Goal: Navigation & Orientation: Find specific page/section

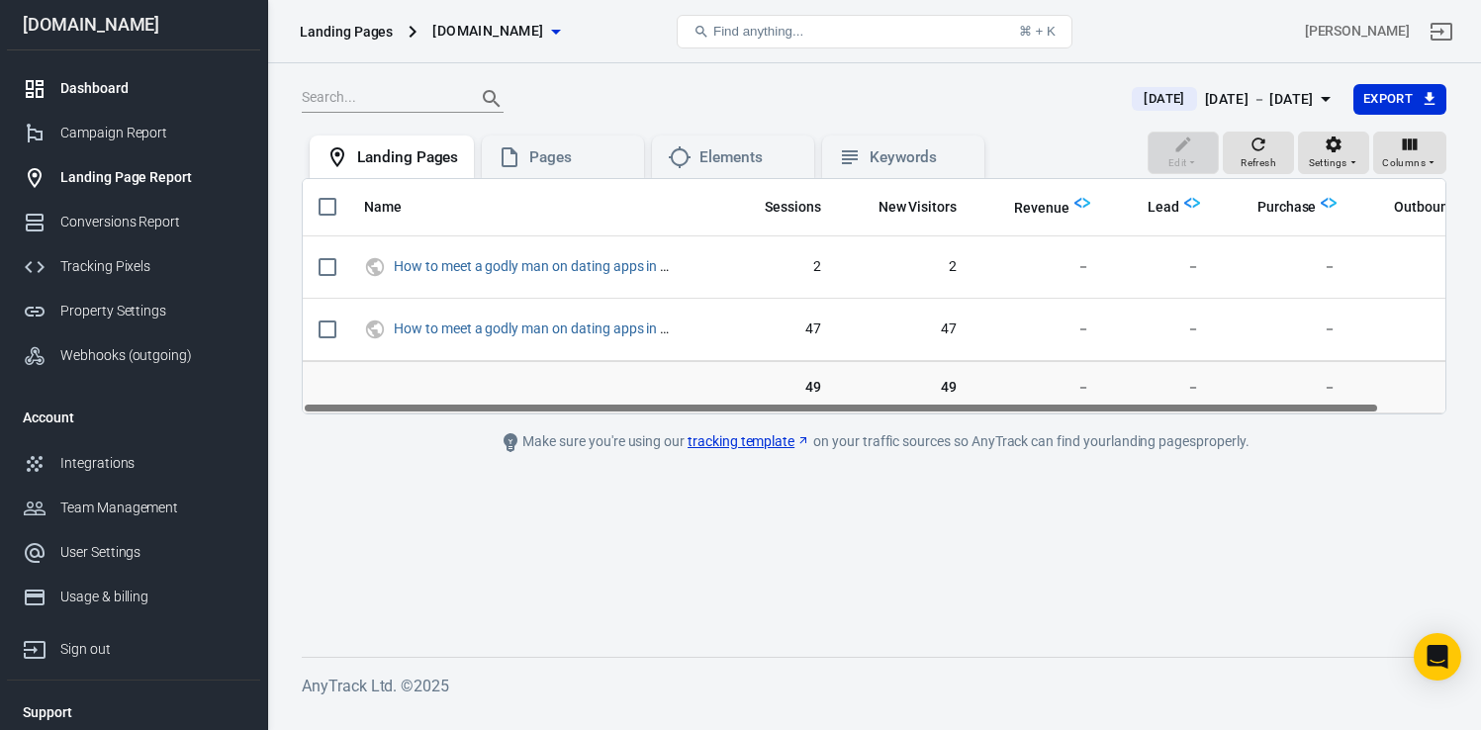
click at [123, 92] on div "Dashboard" at bounding box center [152, 88] width 184 height 21
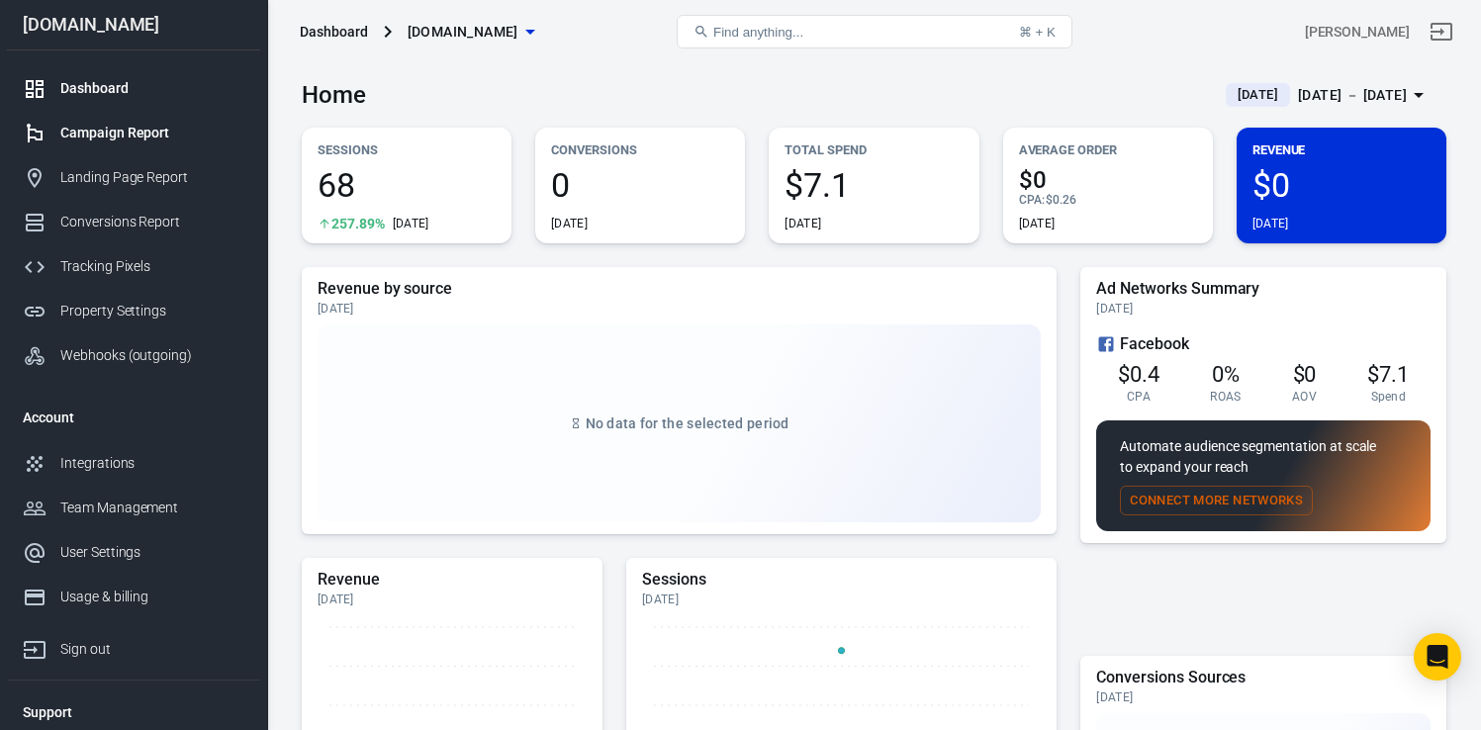
click at [149, 140] on div "Campaign Report" at bounding box center [152, 133] width 184 height 21
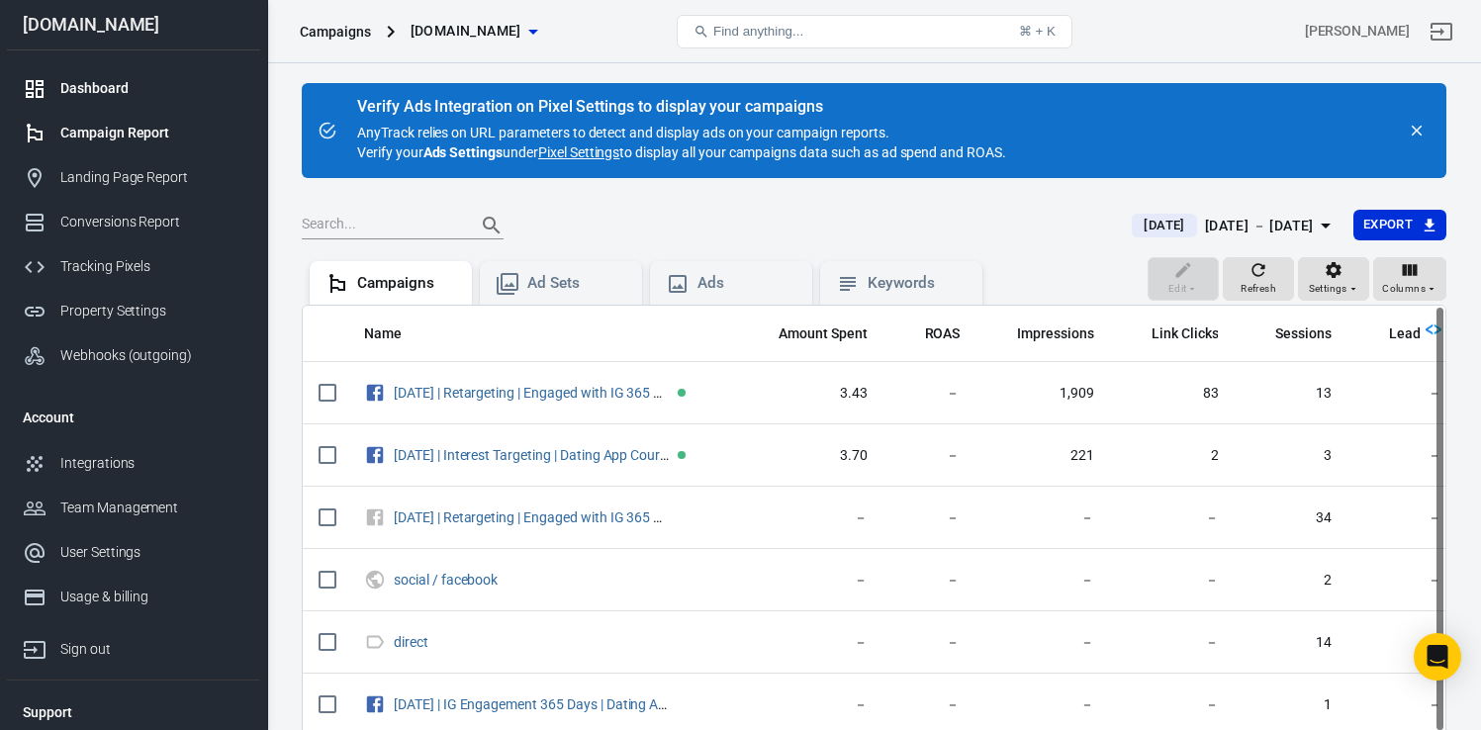
click at [81, 80] on div "Dashboard" at bounding box center [152, 88] width 184 height 21
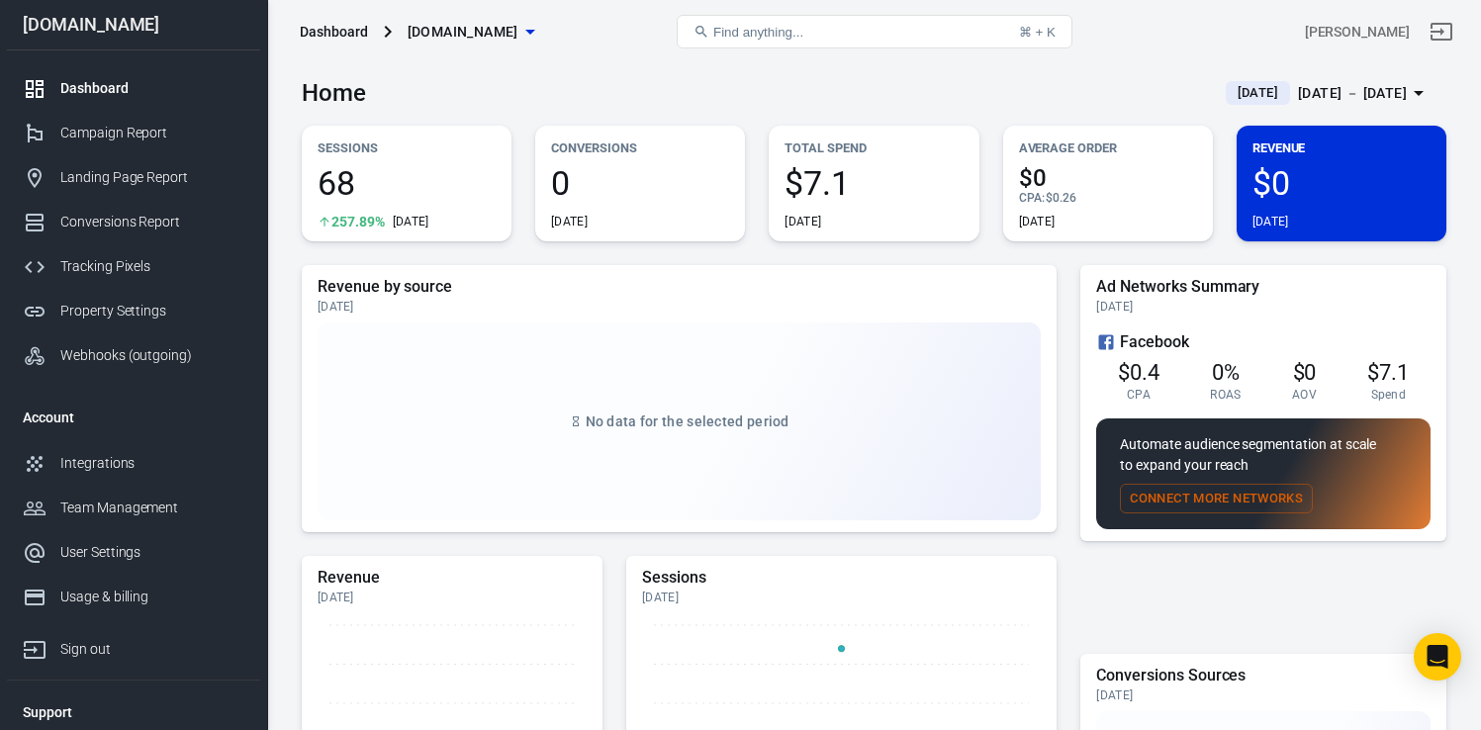
click at [348, 184] on span "68" at bounding box center [407, 183] width 178 height 34
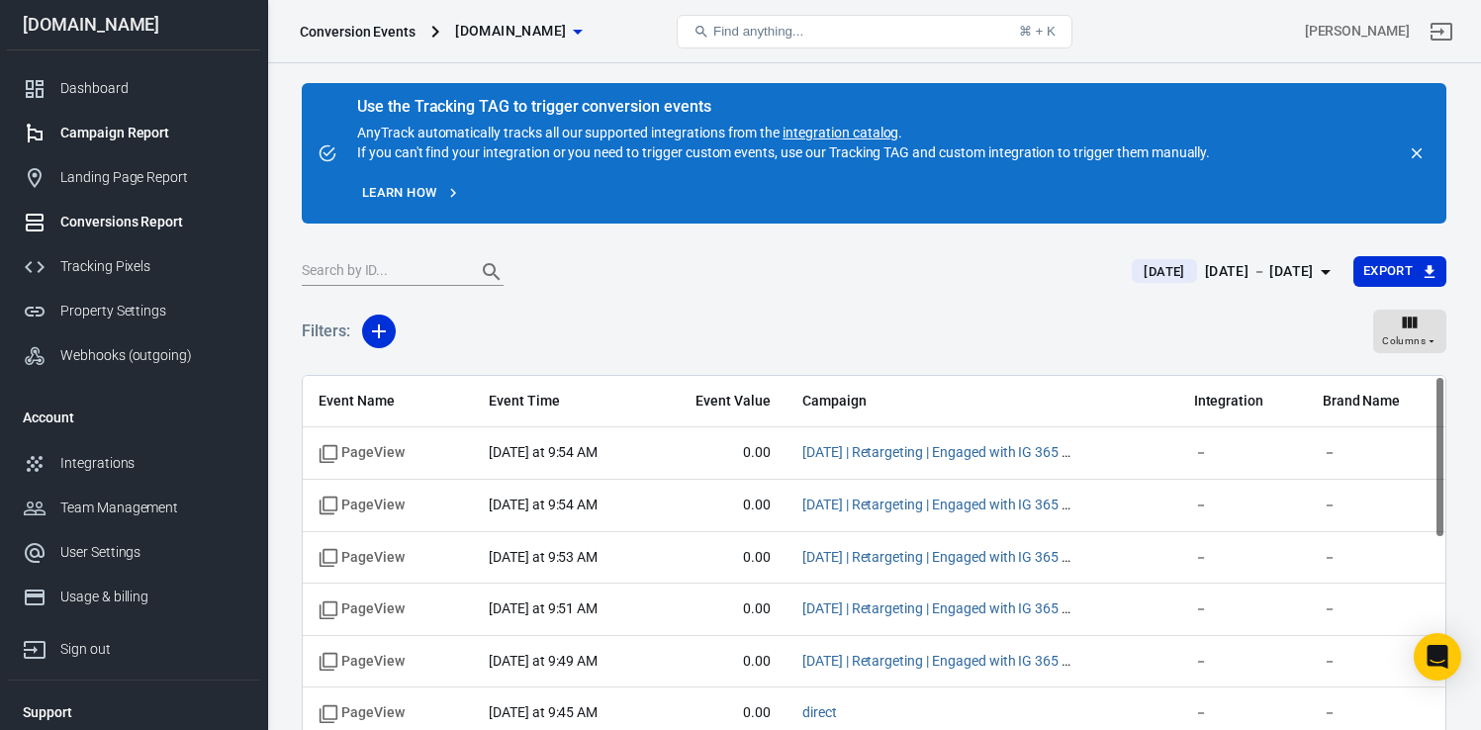
click at [126, 137] on div "Campaign Report" at bounding box center [152, 133] width 184 height 21
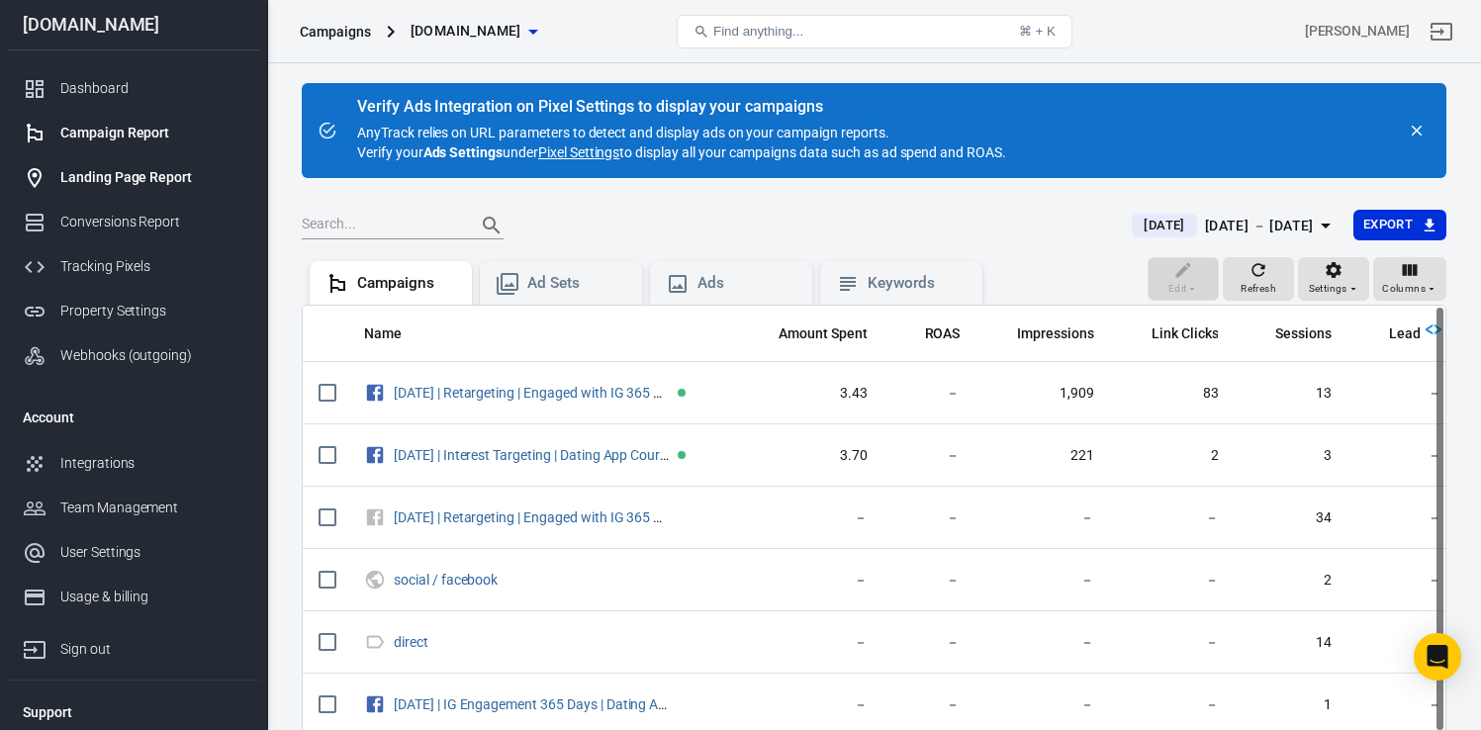
click at [123, 179] on div "Landing Page Report" at bounding box center [152, 177] width 184 height 21
